Goal: Task Accomplishment & Management: Manage account settings

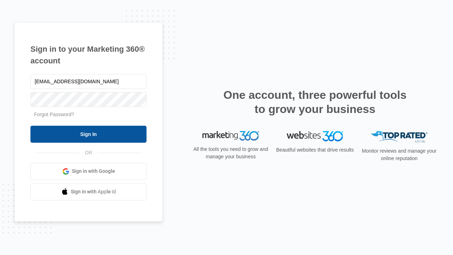
click at [89, 134] on input "Sign In" at bounding box center [88, 134] width 116 height 17
